Goal: Transaction & Acquisition: Subscribe to service/newsletter

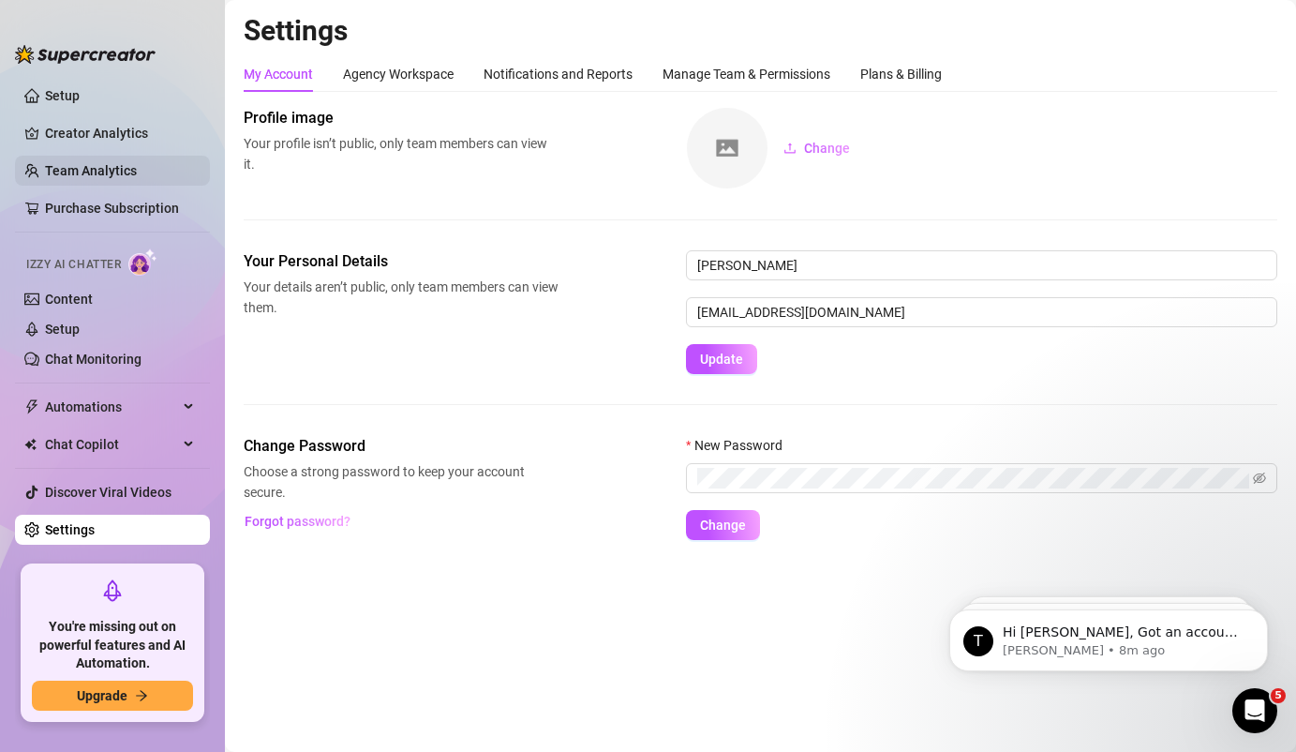
click at [78, 173] on link "Team Analytics" at bounding box center [91, 170] width 92 height 15
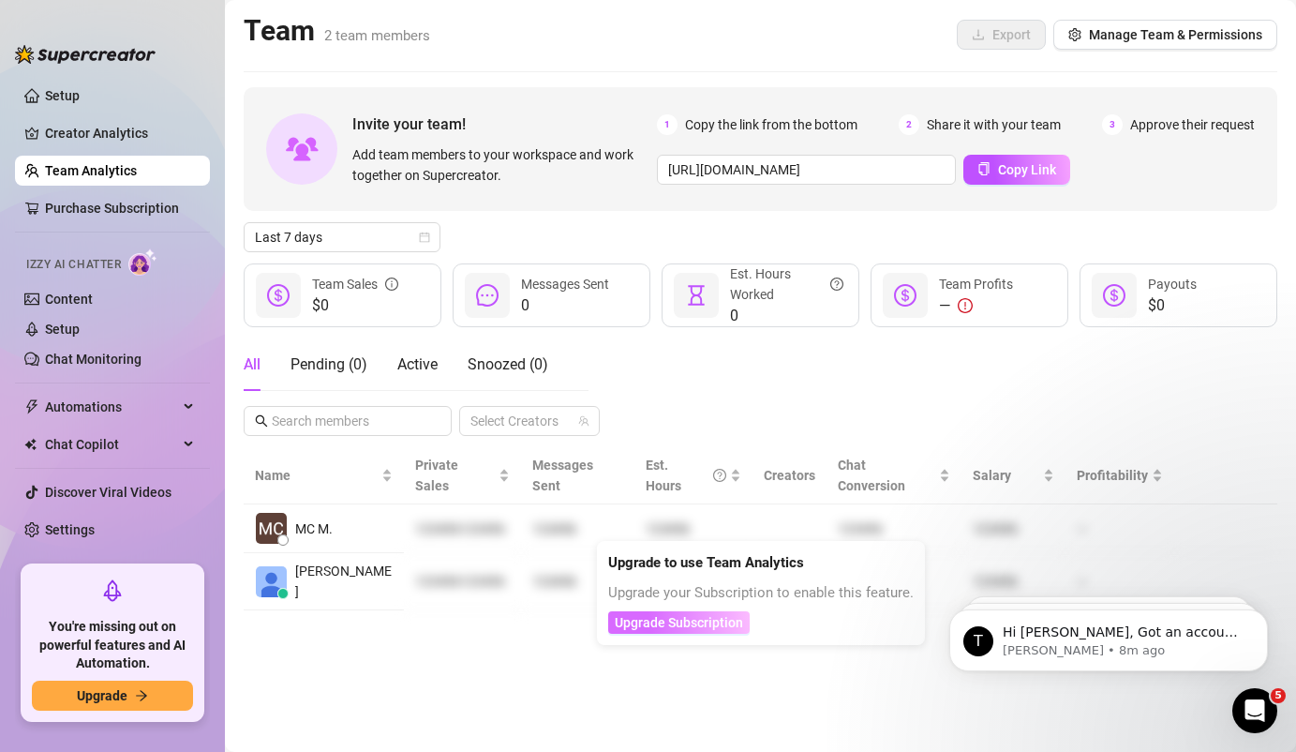
click at [721, 625] on span "Upgrade Subscription" at bounding box center [679, 622] width 128 height 15
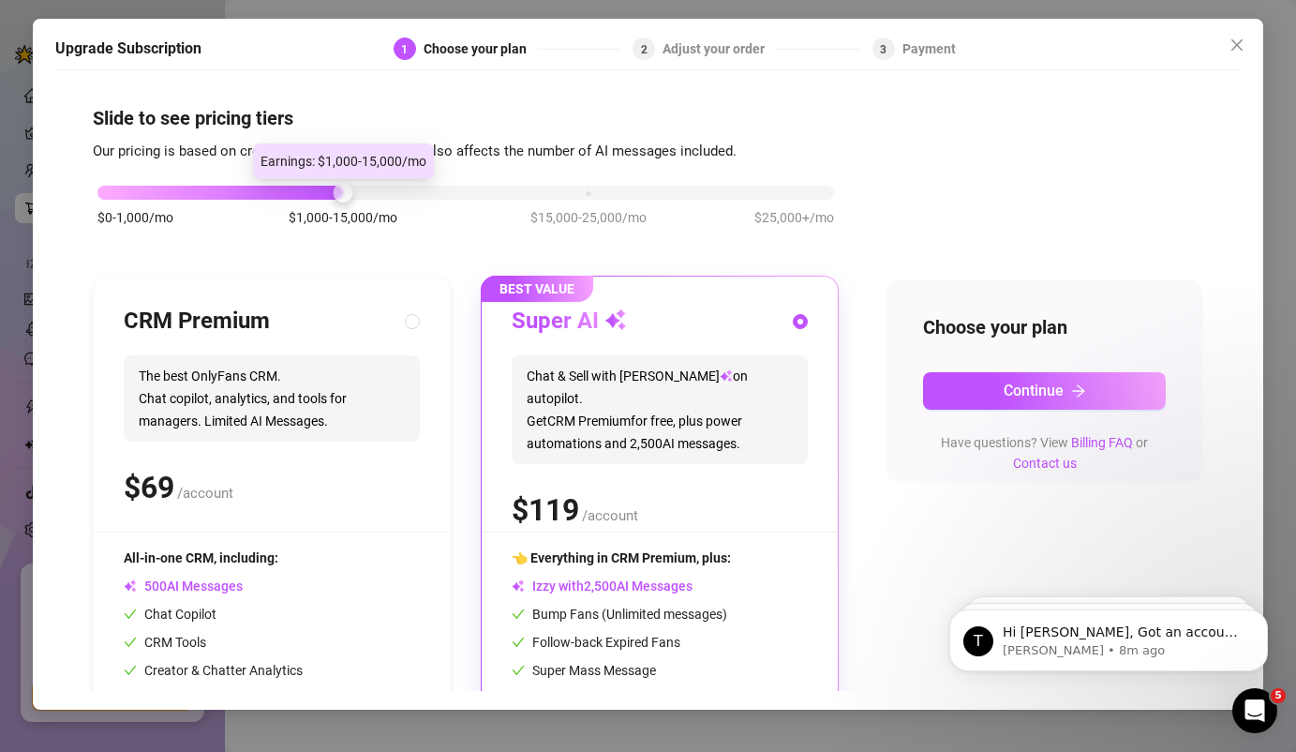
drag, startPoint x: 339, startPoint y: 188, endPoint x: 247, endPoint y: 187, distance: 92.8
click at [247, 187] on div "$0-1,000/mo $1,000-15,000/mo $15,000-25,000/mo $25,000+/mo" at bounding box center [465, 187] width 737 height 11
click at [247, 187] on div at bounding box center [220, 193] width 246 height 14
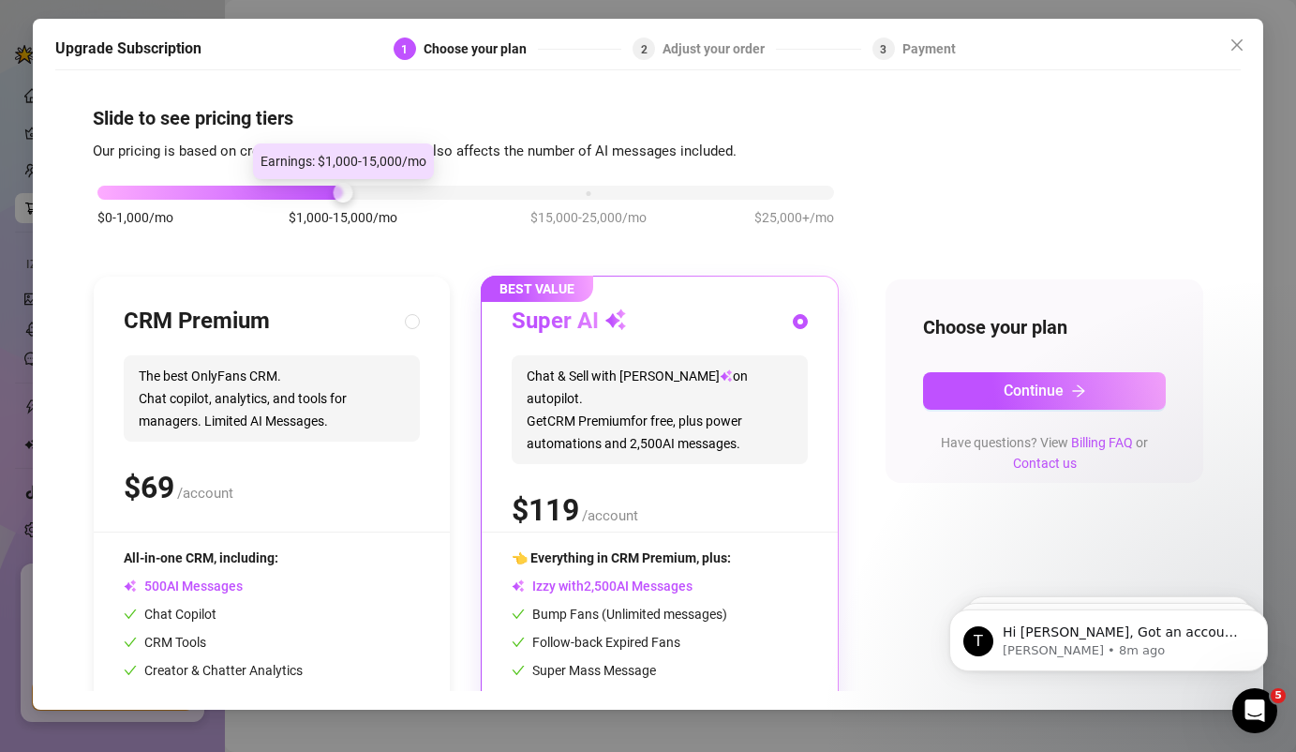
click at [247, 187] on div at bounding box center [220, 193] width 246 height 14
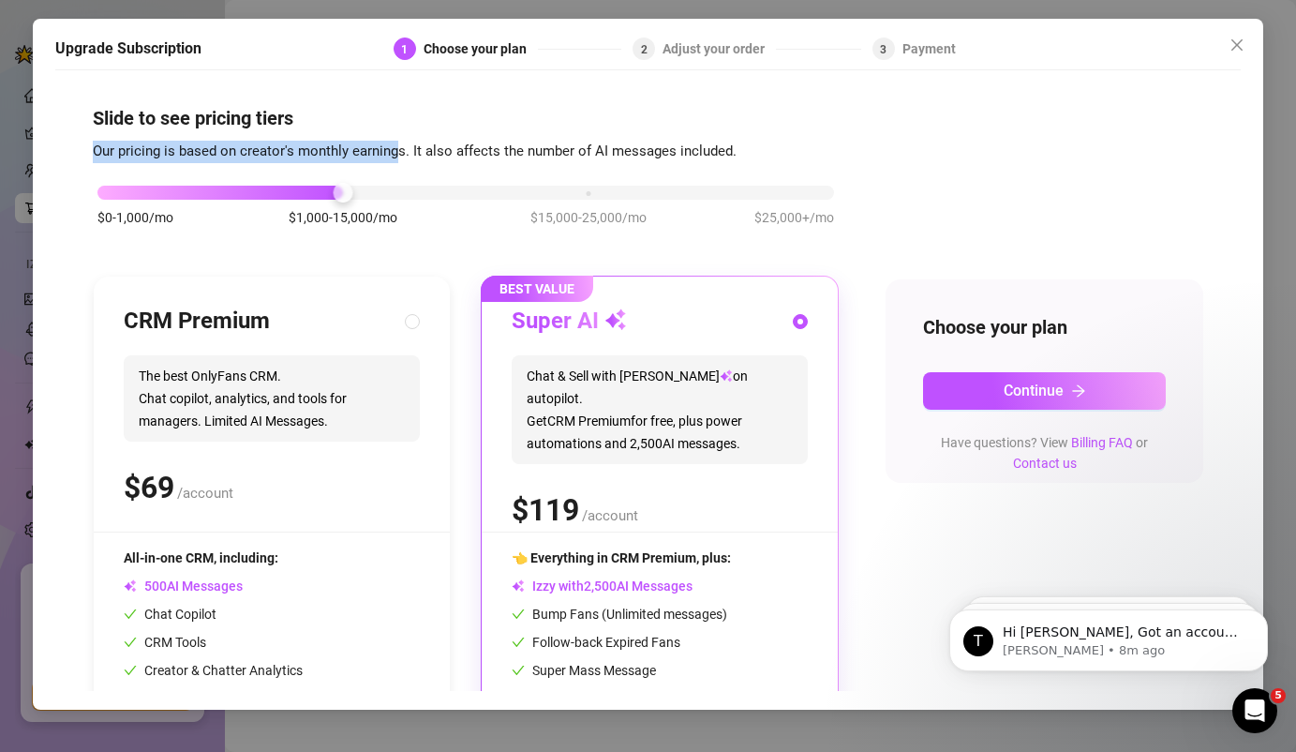
drag, startPoint x: 88, startPoint y: 152, endPoint x: 396, endPoint y: 153, distance: 307.5
click at [396, 154] on div "Slide to see pricing tiers Our pricing is based on creator's monthly earnings. …" at bounding box center [648, 385] width 1187 height 611
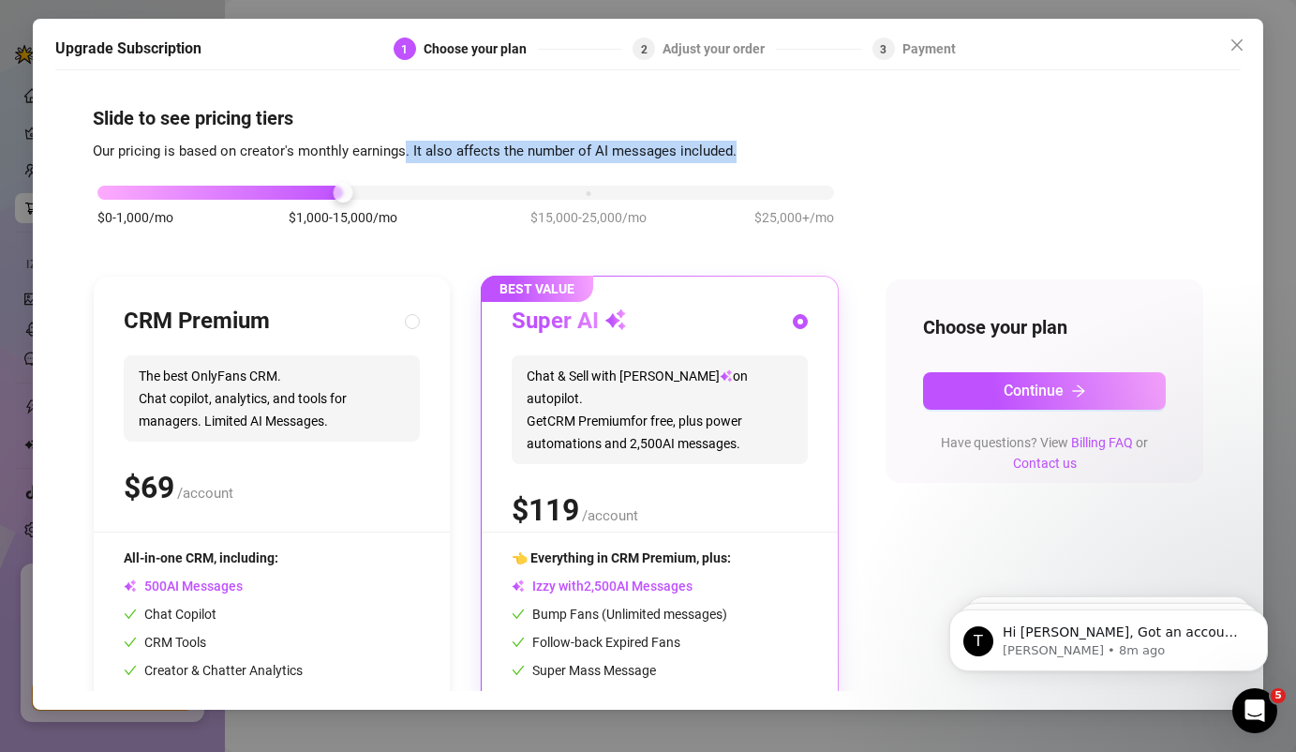
drag, startPoint x: 402, startPoint y: 154, endPoint x: 800, endPoint y: 152, distance: 397.5
click at [800, 152] on div "Slide to see pricing tiers Our pricing is based on creator's monthly earnings. …" at bounding box center [649, 459] width 1112 height 708
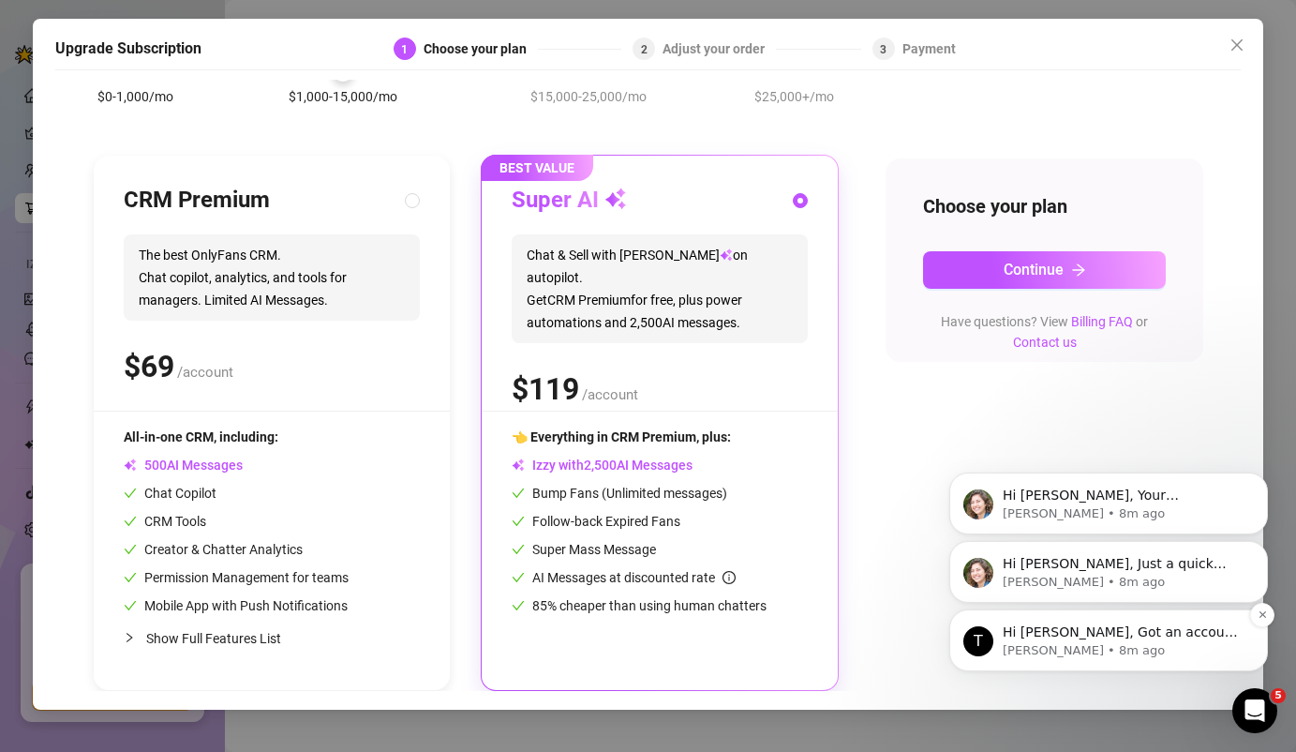
click at [1143, 650] on p "[PERSON_NAME] • 8m ago" at bounding box center [1124, 650] width 242 height 17
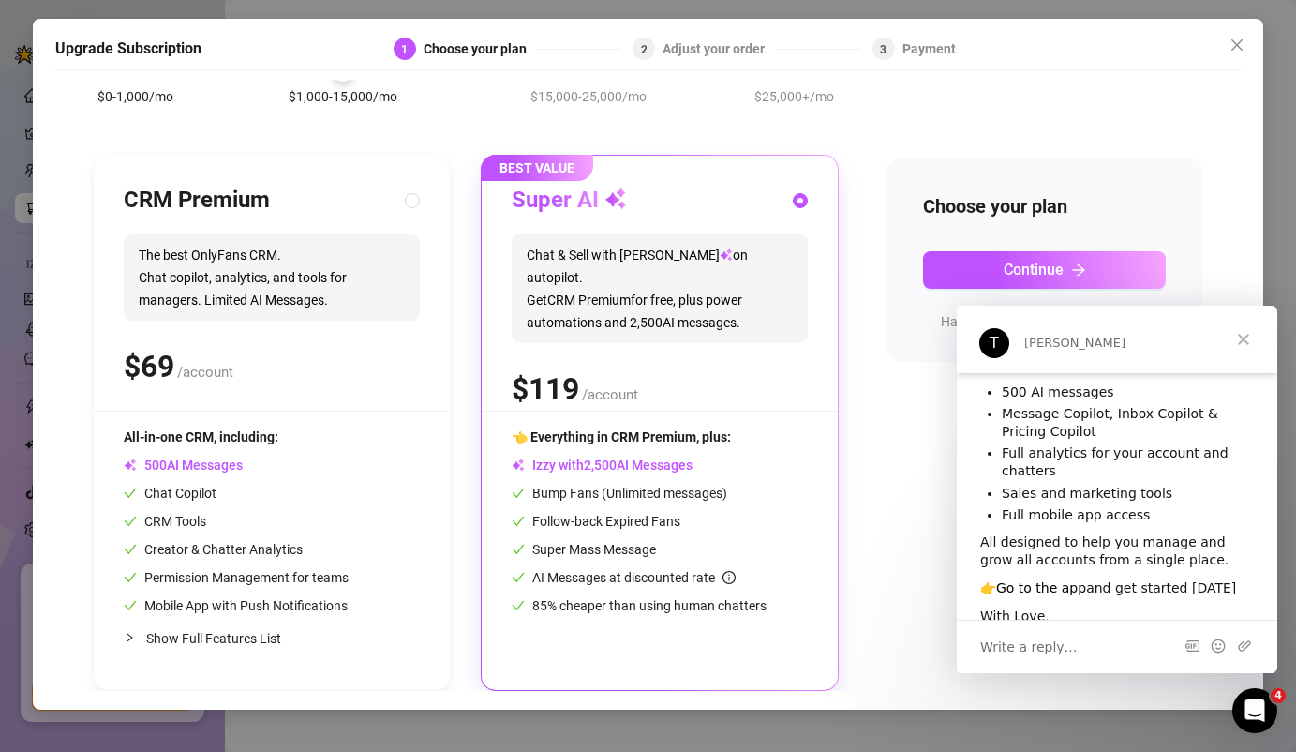
scroll to position [157, 0]
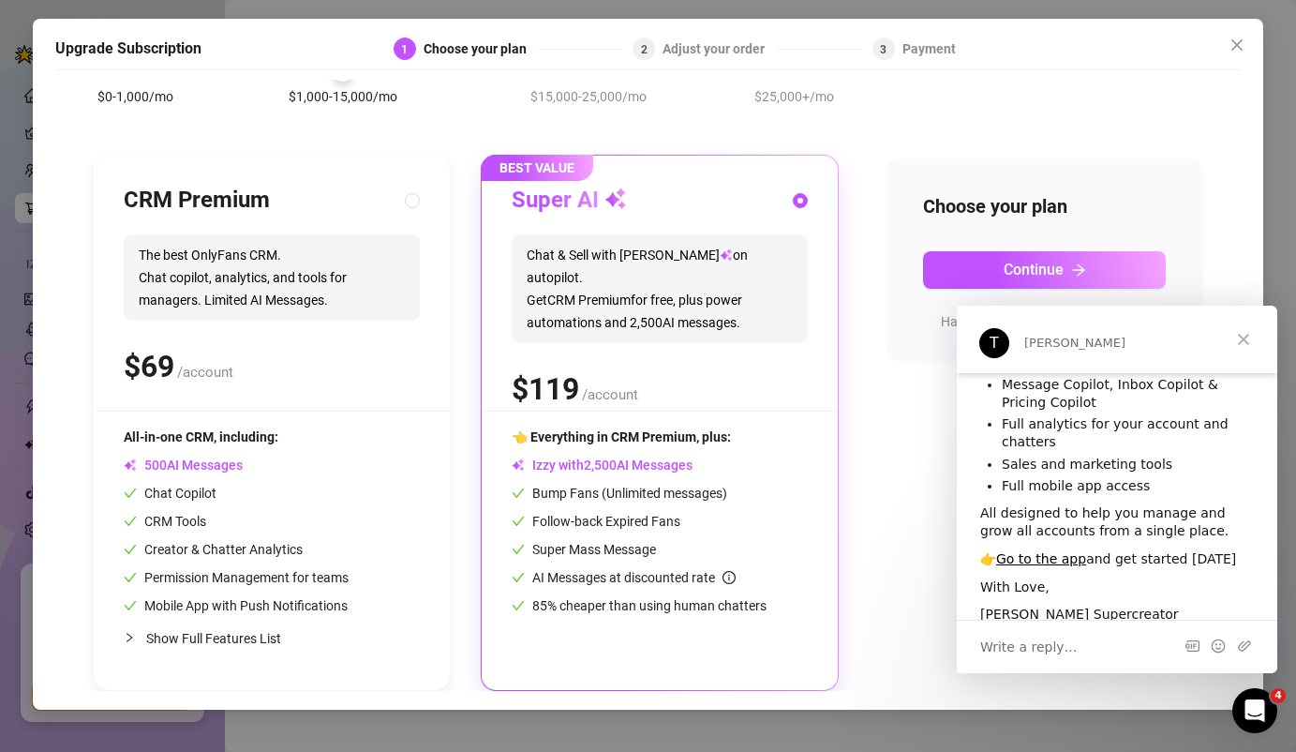
click at [847, 553] on div "$0-1,000/mo $1,000-15,000/mo $15,000-25,000/mo $25,000+/mo CRM Premium The best…" at bounding box center [649, 366] width 1112 height 650
click at [880, 544] on div "$0-1,000/mo $1,000-15,000/mo $15,000-25,000/mo $25,000+/mo CRM Premium The best…" at bounding box center [649, 366] width 1112 height 650
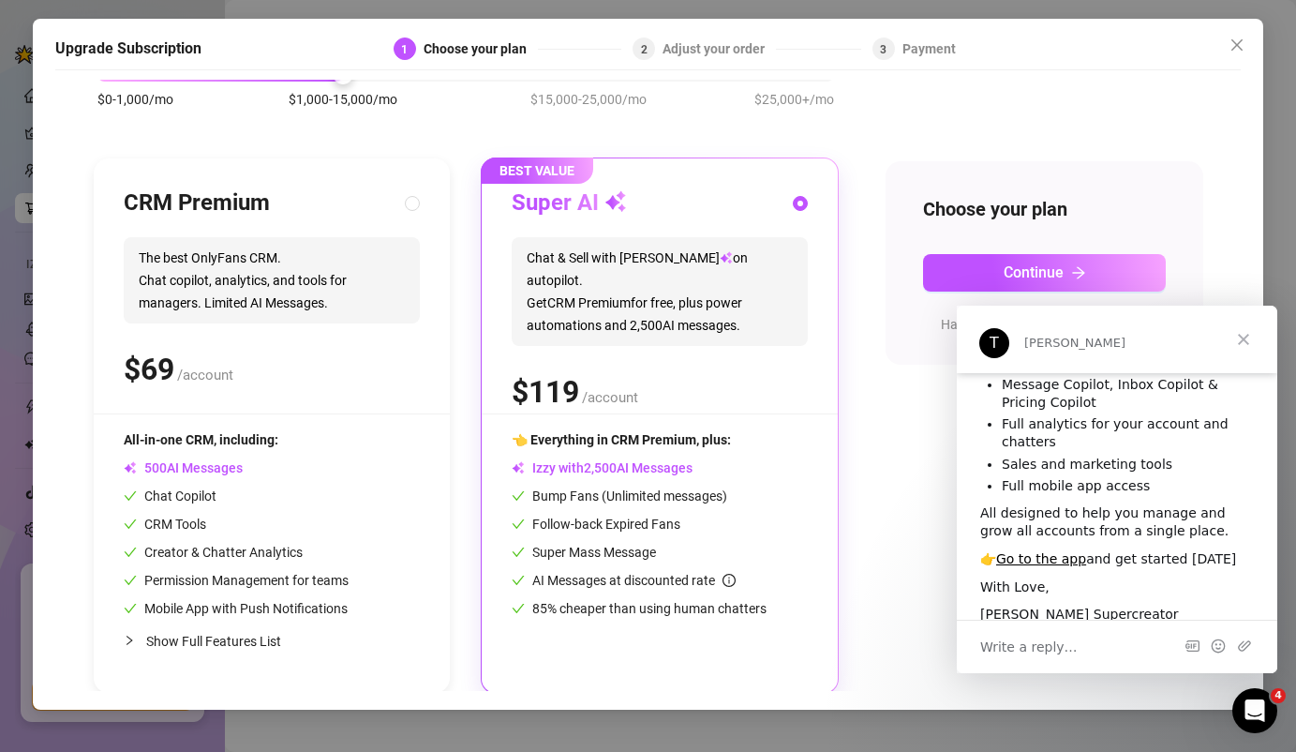
click at [272, 259] on span "The best OnlyFans CRM. Chat copilot, analytics, and tools for managers. Limited…" at bounding box center [272, 280] width 296 height 86
radio input "true"
radio input "false"
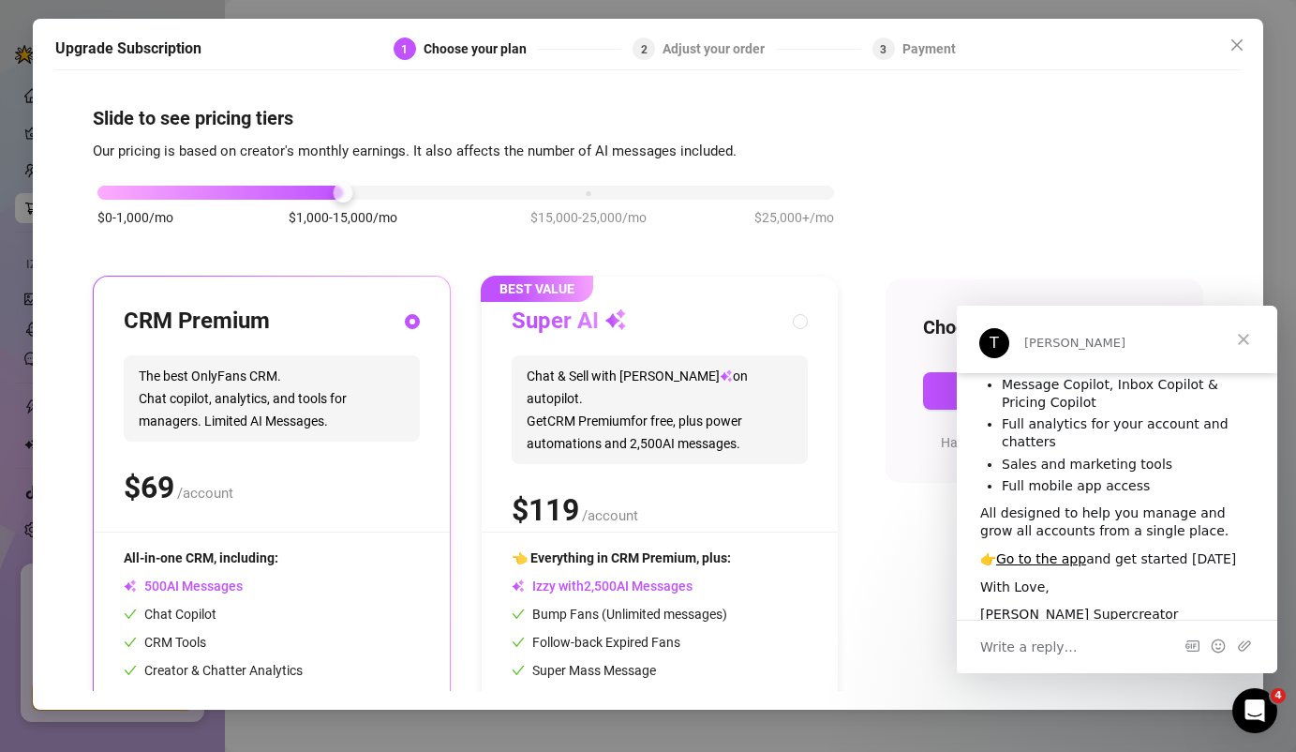
scroll to position [121, 0]
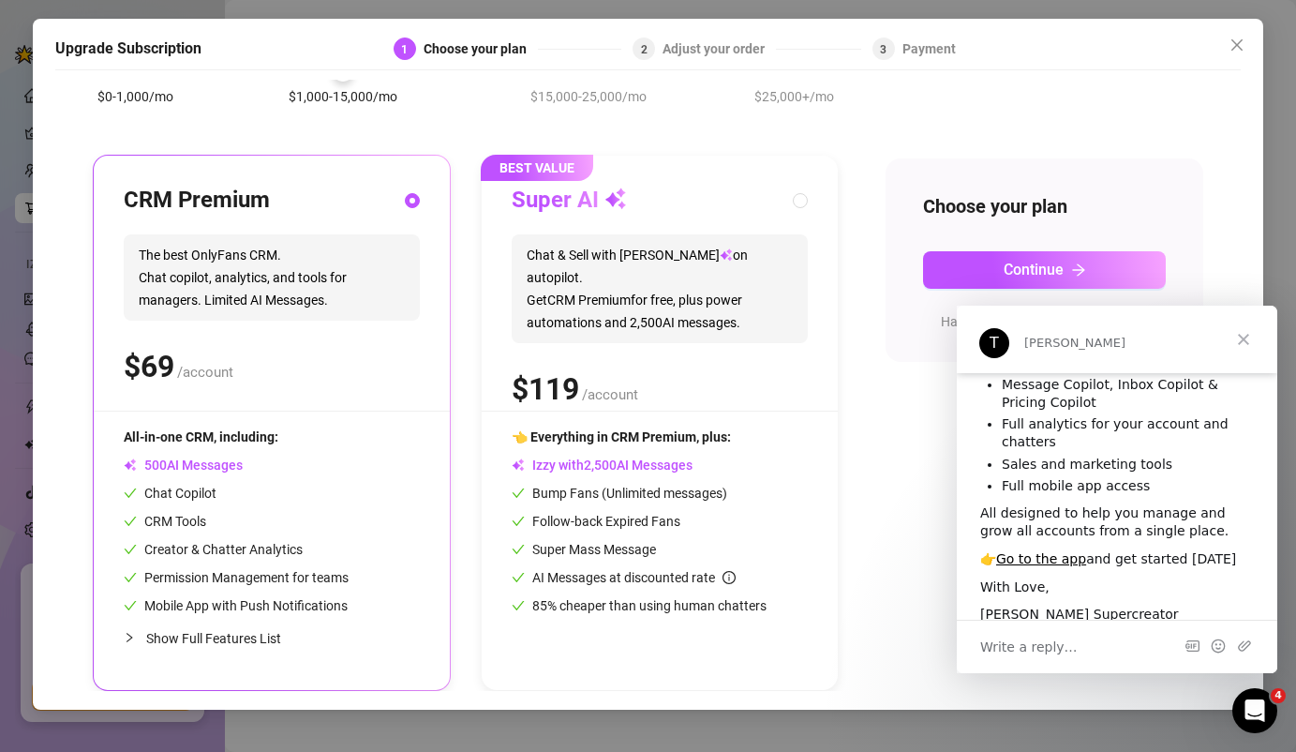
click at [1259, 336] on span "Close" at bounding box center [1243, 339] width 67 height 67
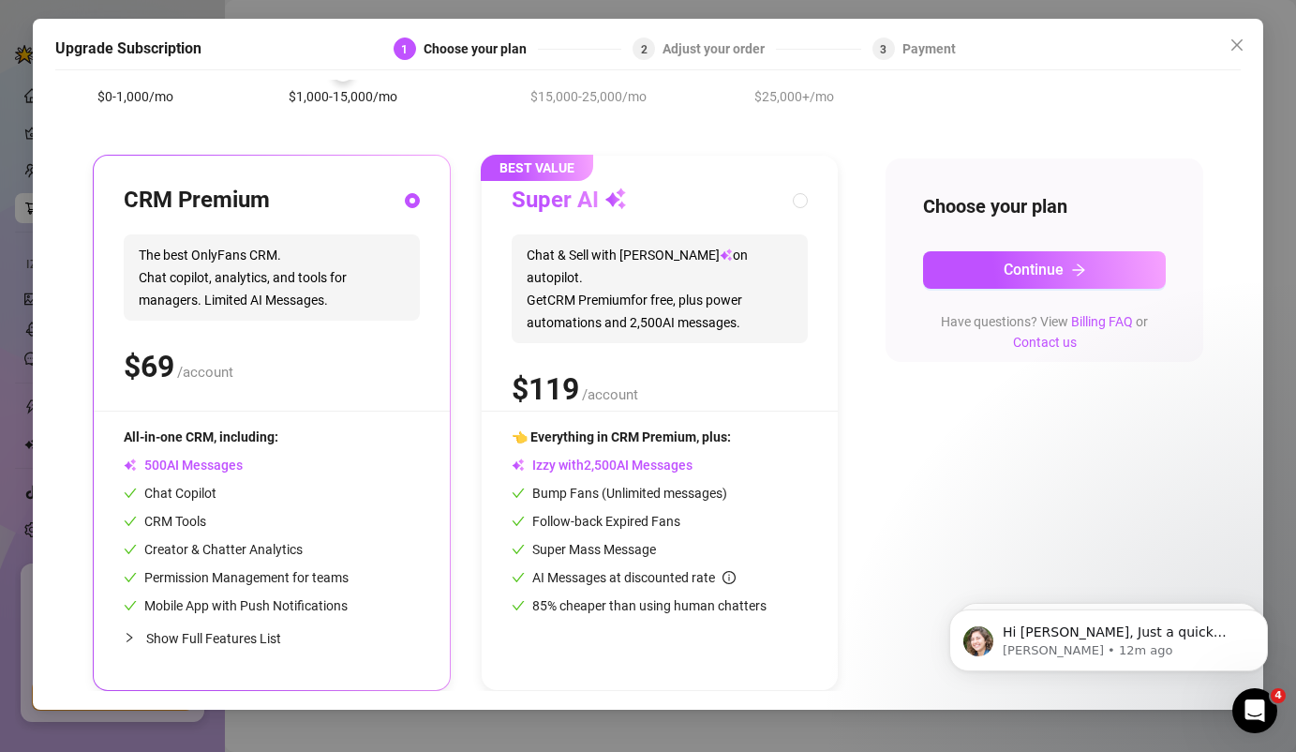
scroll to position [0, 0]
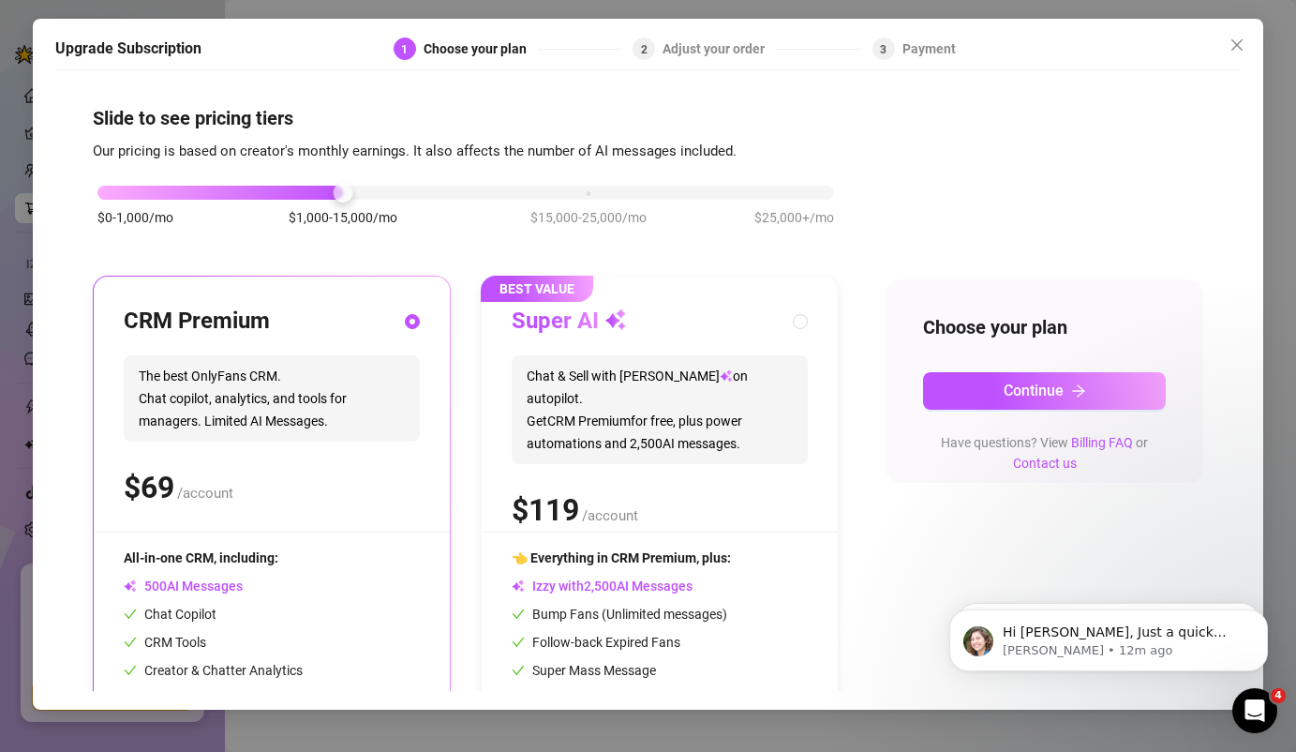
click at [1263, 52] on div "Upgrade Subscription 1 Choose your plan 2 Adjust your order 3 Payment Slide to …" at bounding box center [649, 364] width 1232 height 691
